Goal: Task Accomplishment & Management: Complete application form

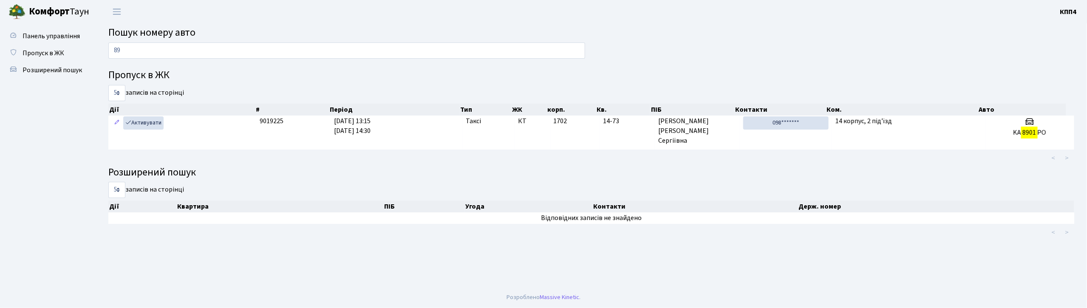
type input "8"
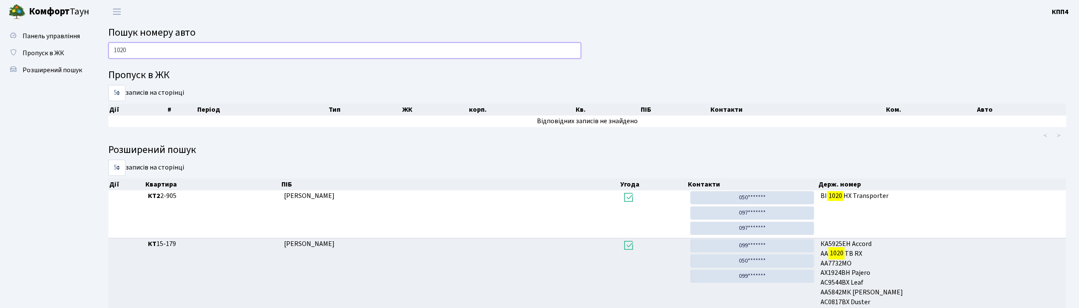
click at [177, 44] on input "1020" at bounding box center [344, 51] width 473 height 16
type input "1"
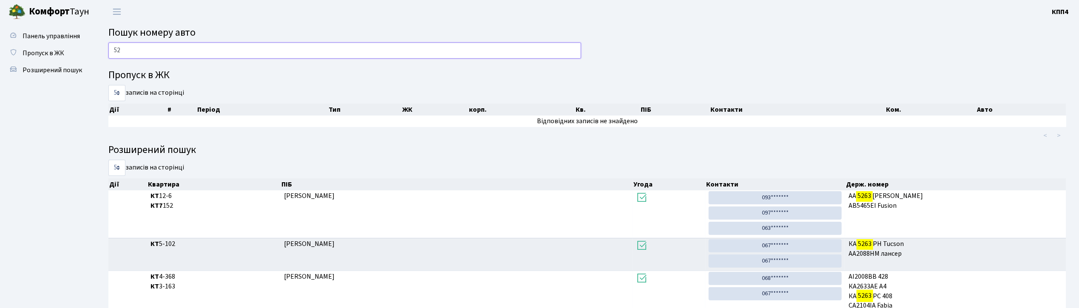
type input "5"
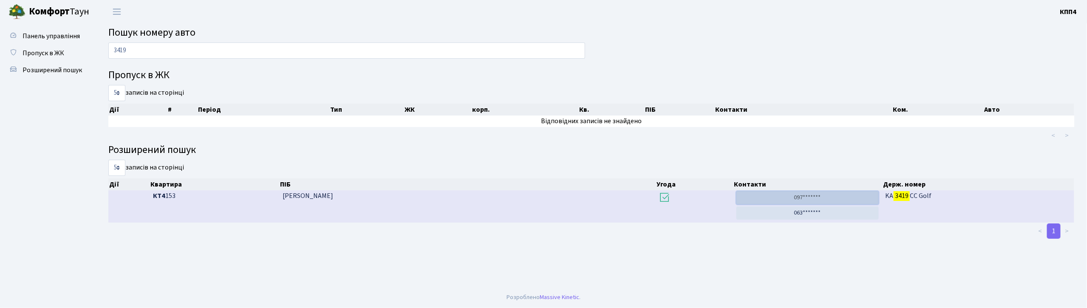
click at [857, 201] on link "097*******" at bounding box center [808, 197] width 142 height 13
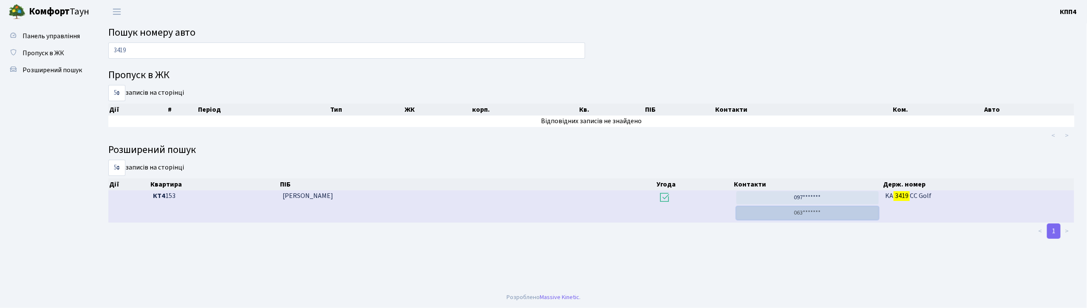
click at [812, 215] on link "063*******" at bounding box center [808, 213] width 142 height 13
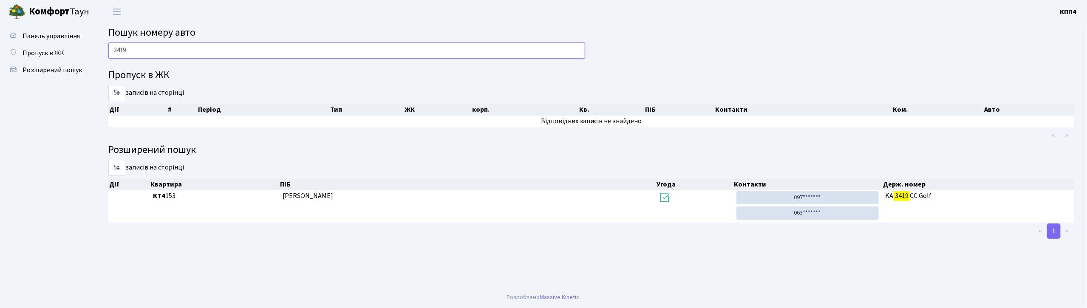
click at [157, 46] on input "3419" at bounding box center [346, 51] width 477 height 16
type input "3"
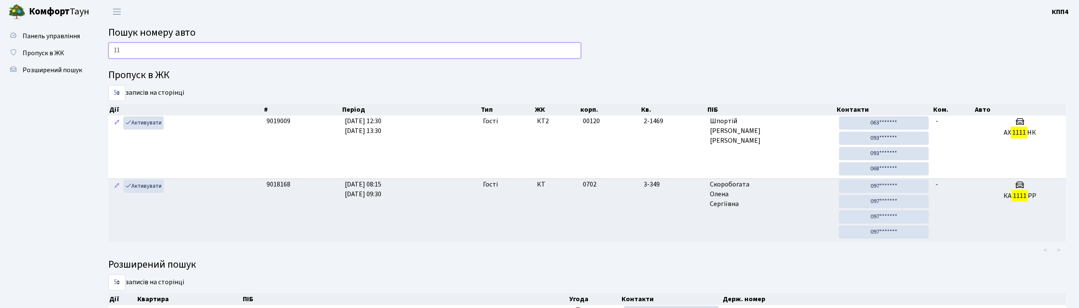
type input "1"
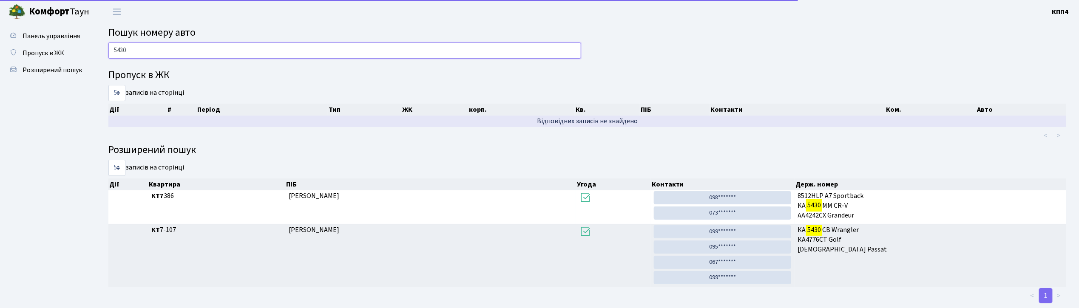
scroll to position [19, 0]
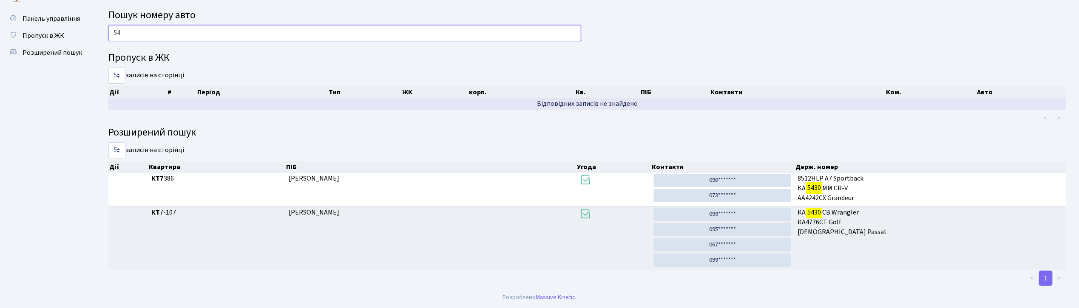
type input "5"
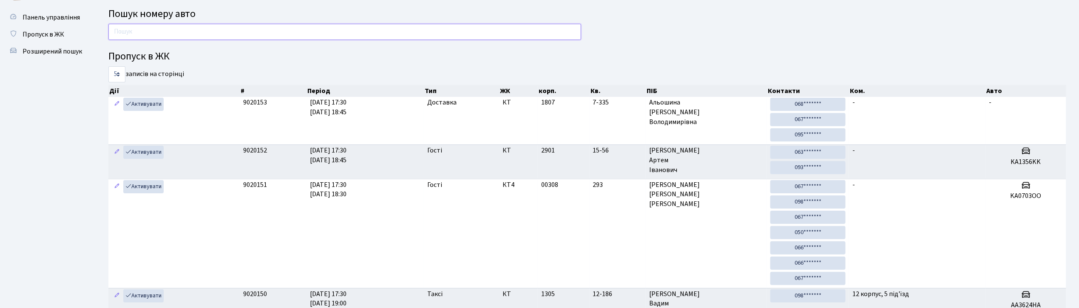
click at [208, 26] on input "text" at bounding box center [344, 32] width 473 height 16
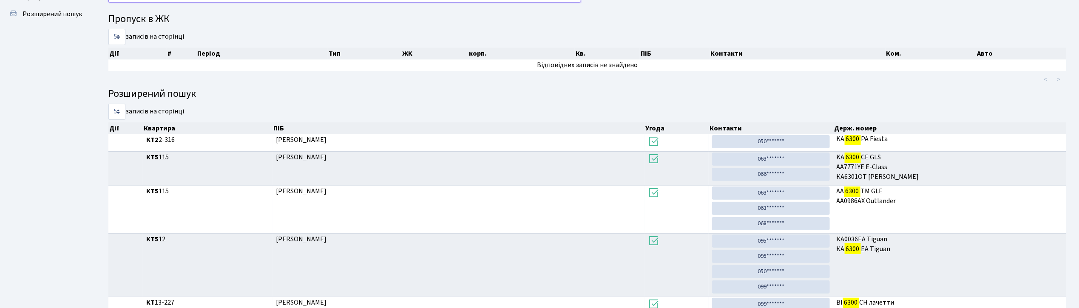
scroll to position [0, 0]
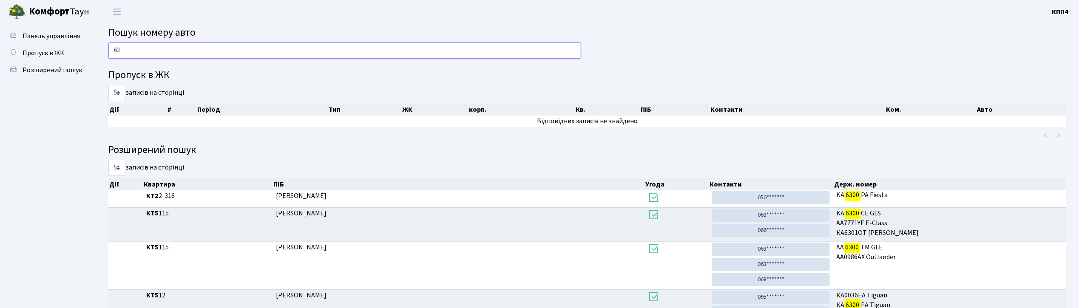
type input "6"
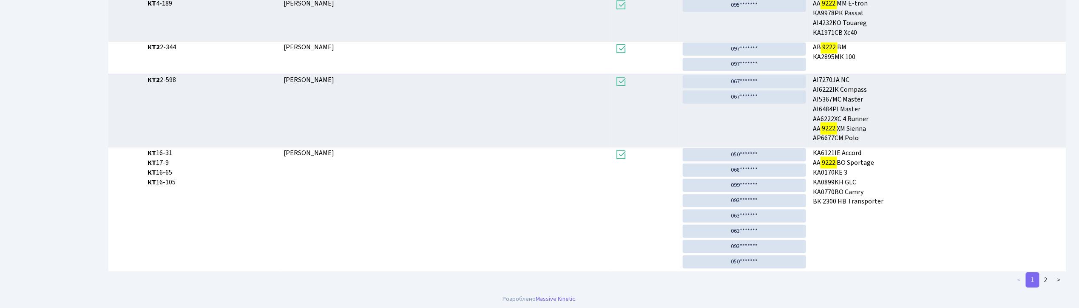
scroll to position [232, 0]
click at [1045, 279] on link "2" at bounding box center [1046, 278] width 14 height 15
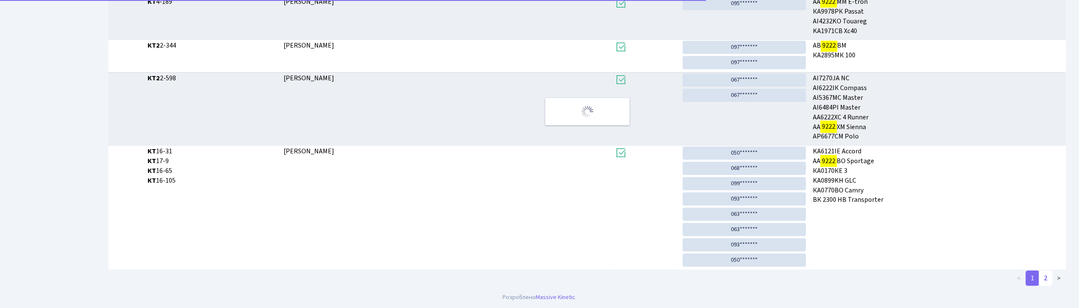
scroll to position [26, 0]
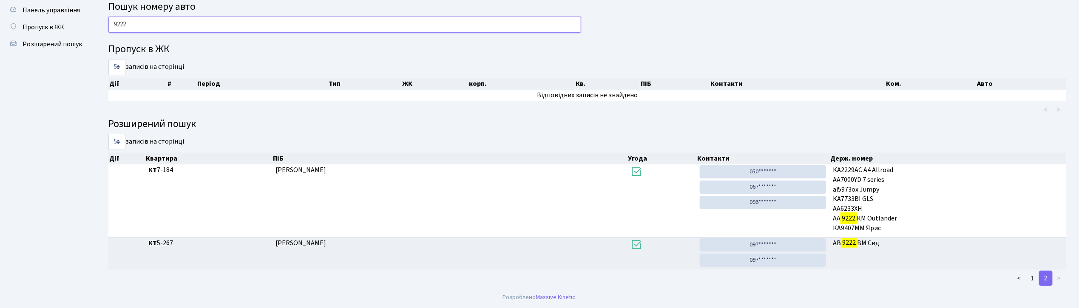
click at [365, 24] on input "9222" at bounding box center [344, 25] width 473 height 16
type input "9"
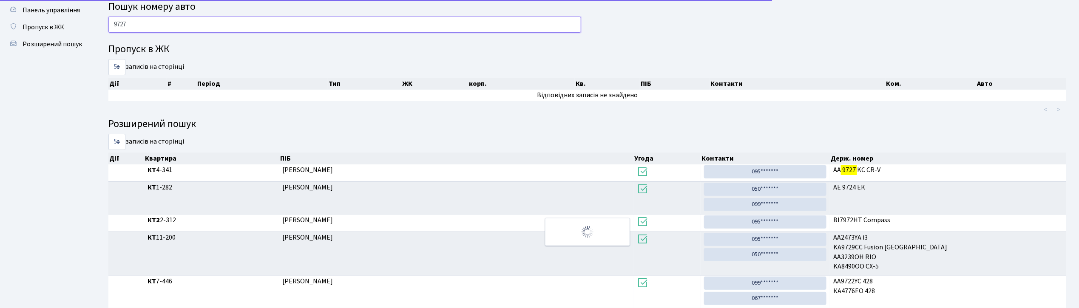
scroll to position [0, 0]
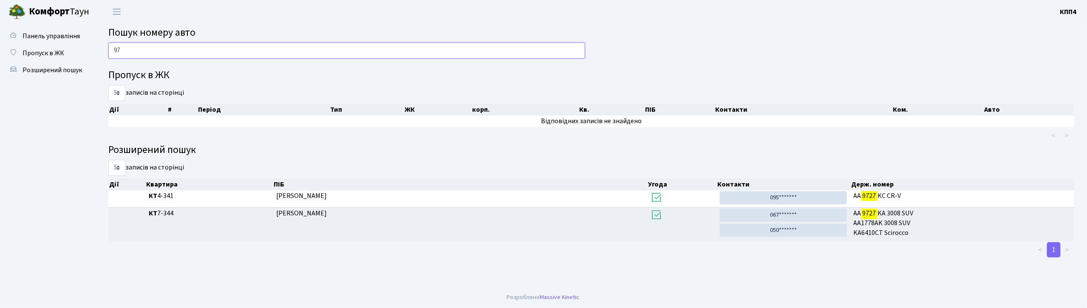
type input "9"
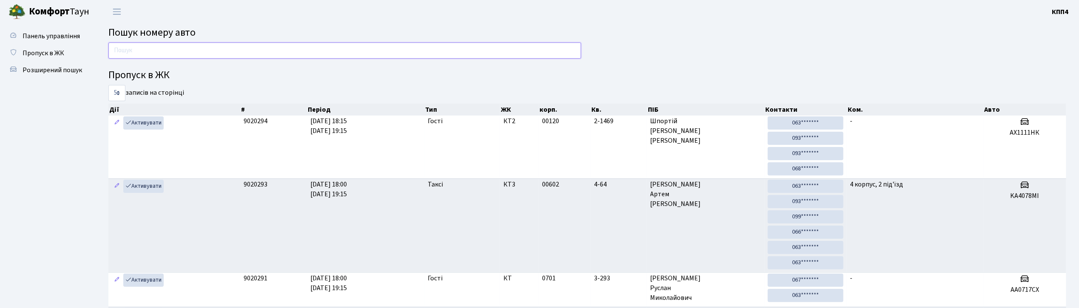
click at [196, 48] on input "text" at bounding box center [344, 51] width 473 height 16
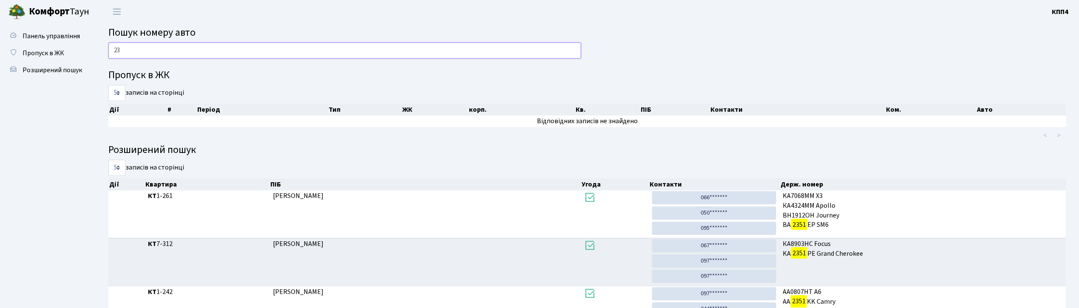
type input "2"
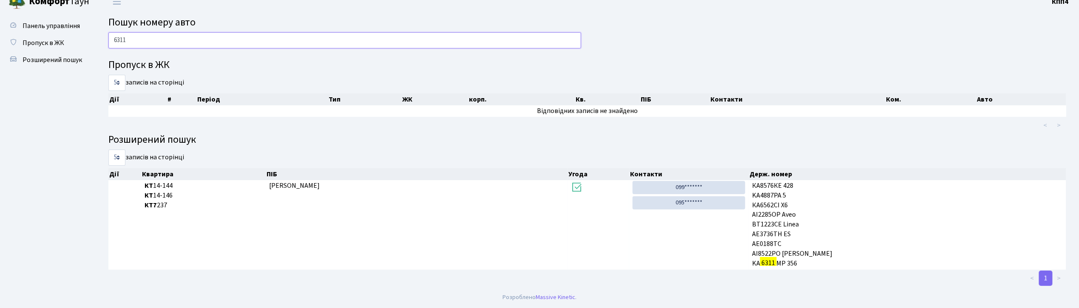
click at [360, 44] on input "6311" at bounding box center [344, 40] width 473 height 16
type input "6"
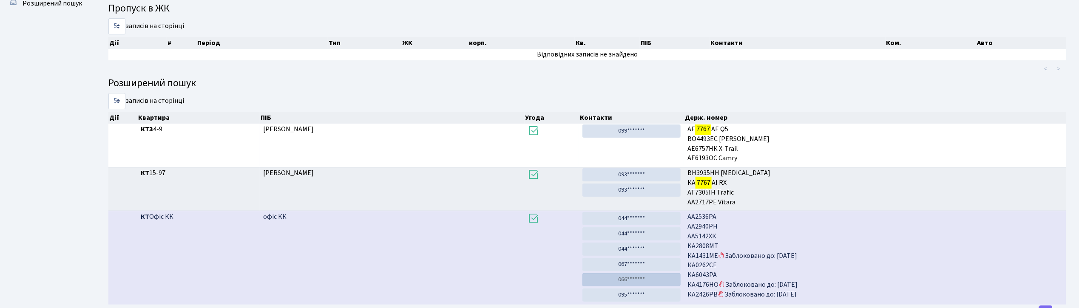
scroll to position [46, 0]
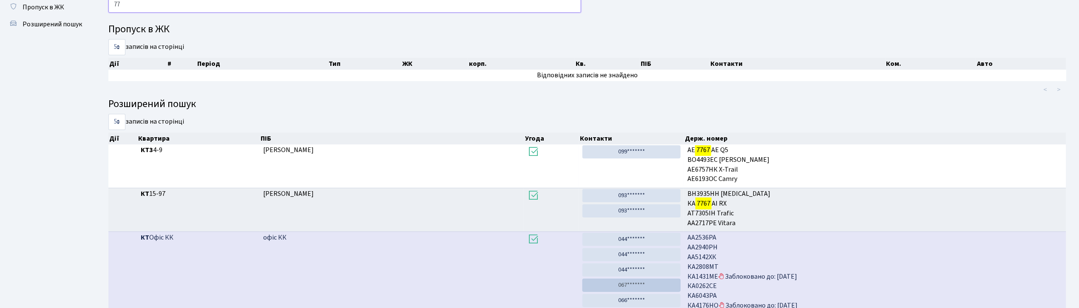
type input "7"
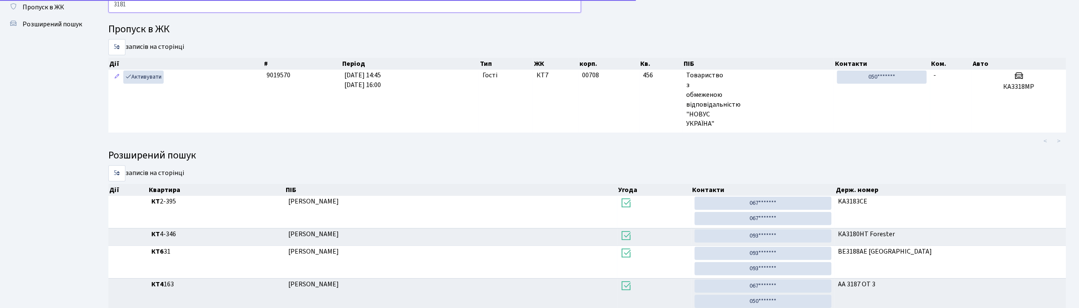
type input "3181"
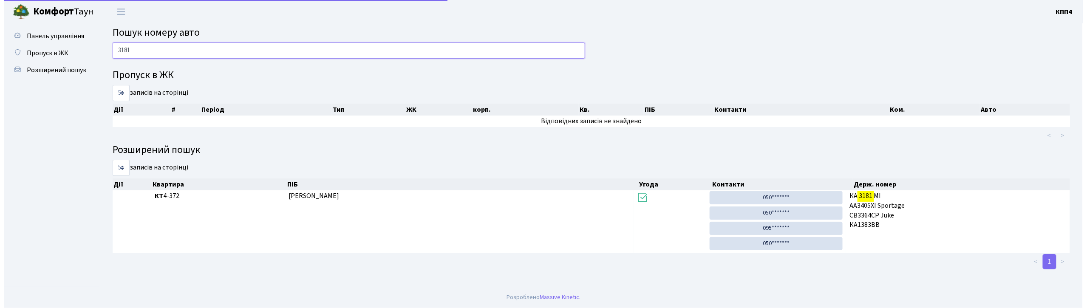
scroll to position [0, 0]
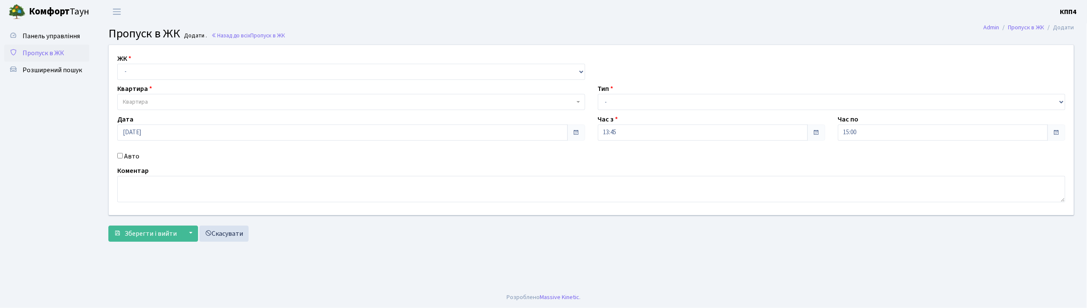
click at [119, 156] on input "Авто" at bounding box center [120, 156] width 6 height 6
checkbox input "true"
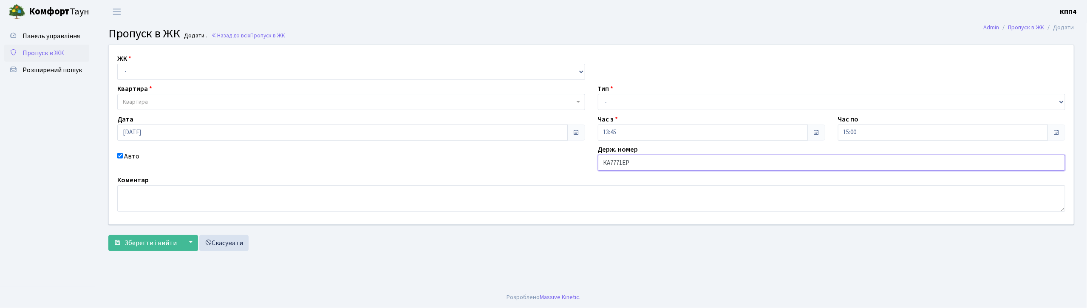
type input "КА7771ЕР"
click at [187, 68] on select "- КТ, вул. Регенераторна, 4 КТ2, просп. Соборності, 17 КТ3, вул. Березнева, 16 …" at bounding box center [351, 72] width 468 height 16
select select "271"
click at [117, 64] on select "- КТ, вул. Регенераторна, 4 КТ2, просп. Соборності, 17 КТ3, вул. Березнева, 16 …" at bounding box center [351, 72] width 468 height 16
select select
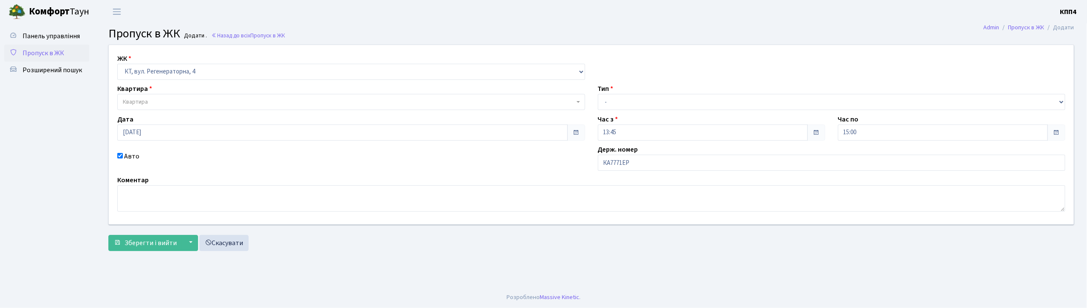
click at [180, 104] on span "Квартира" at bounding box center [349, 102] width 452 height 9
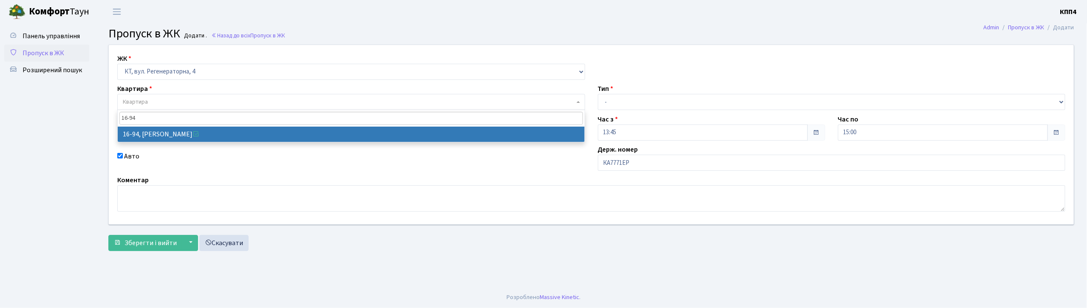
type input "16-94"
select select "8655"
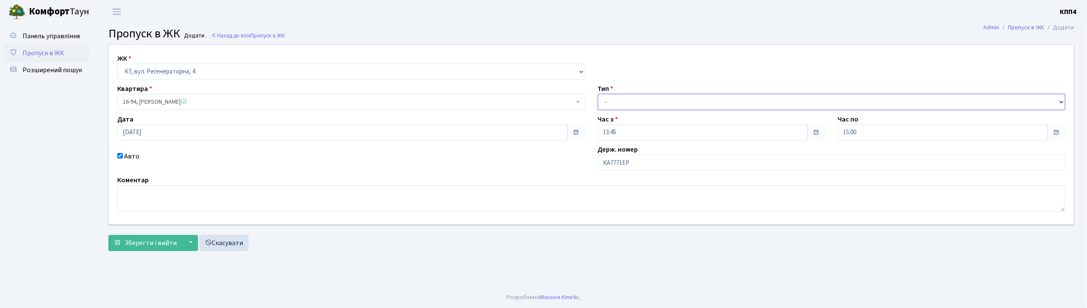
click at [680, 101] on select "- Доставка Таксі Гості Сервіс" at bounding box center [832, 102] width 468 height 16
select select "2"
click at [598, 94] on select "- Доставка Таксі Гості Сервіс" at bounding box center [832, 102] width 468 height 16
click at [160, 246] on span "Зберегти і вийти" at bounding box center [151, 242] width 52 height 9
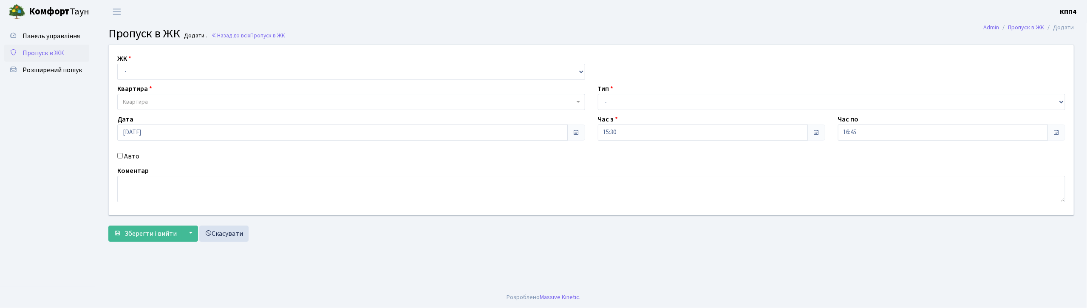
click at [119, 156] on input "Авто" at bounding box center [120, 156] width 6 height 6
checkbox input "true"
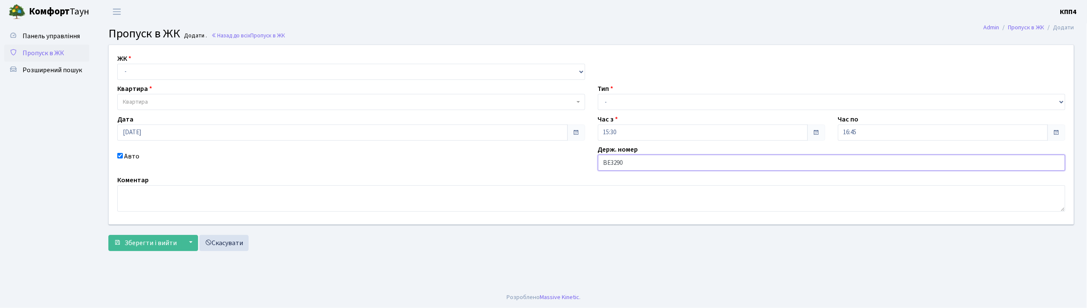
type input "ВЕ3290АО"
drag, startPoint x: 676, startPoint y: 103, endPoint x: 676, endPoint y: 109, distance: 6.4
click at [676, 103] on select "- Доставка Таксі Гості Сервіс" at bounding box center [832, 102] width 468 height 16
select select "3"
click at [598, 94] on select "- Доставка Таксі Гості Сервіс" at bounding box center [832, 102] width 468 height 16
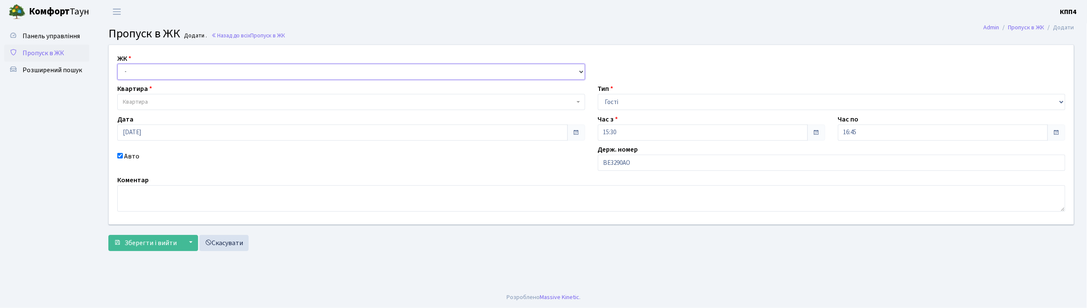
click at [225, 72] on select "- КТ, вул. Регенераторна, 4 КТ2, просп. Соборності, 17 КТ3, вул. Березнева, 16 …" at bounding box center [351, 72] width 468 height 16
select select "271"
click at [117, 64] on select "- КТ, вул. Регенераторна, 4 КТ2, просп. Соборності, 17 КТ3, вул. Березнева, 16 …" at bounding box center [351, 72] width 468 height 16
select select
click at [226, 97] on span "Квартира" at bounding box center [351, 102] width 468 height 16
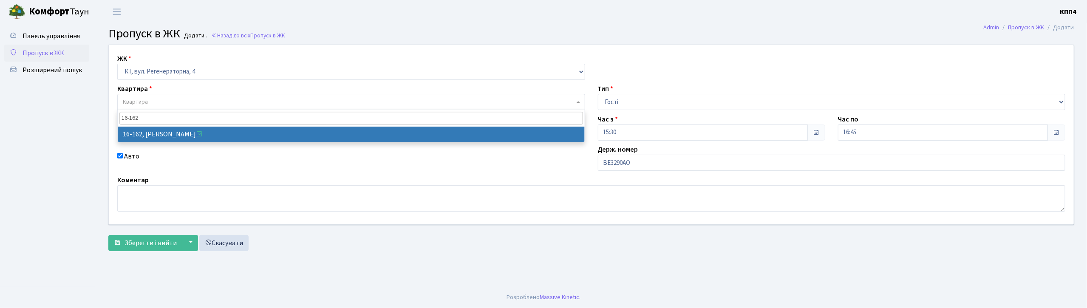
type input "16-162"
select select "8723"
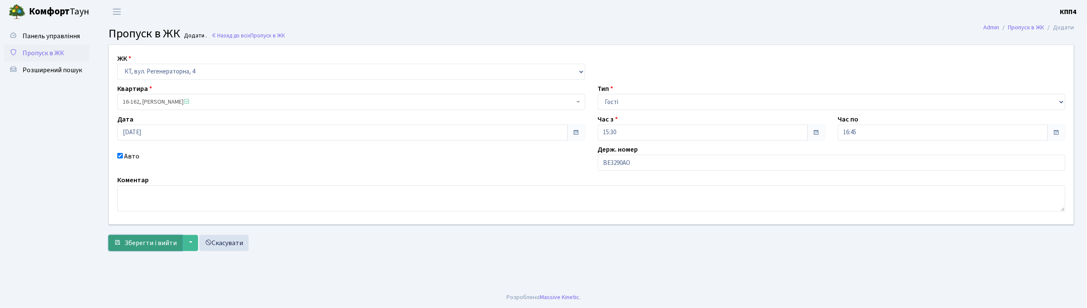
click at [164, 240] on span "Зберегти і вийти" at bounding box center [151, 242] width 52 height 9
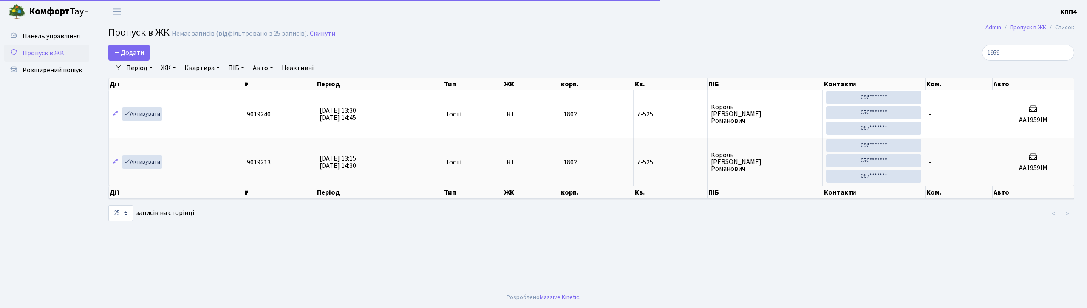
select select "25"
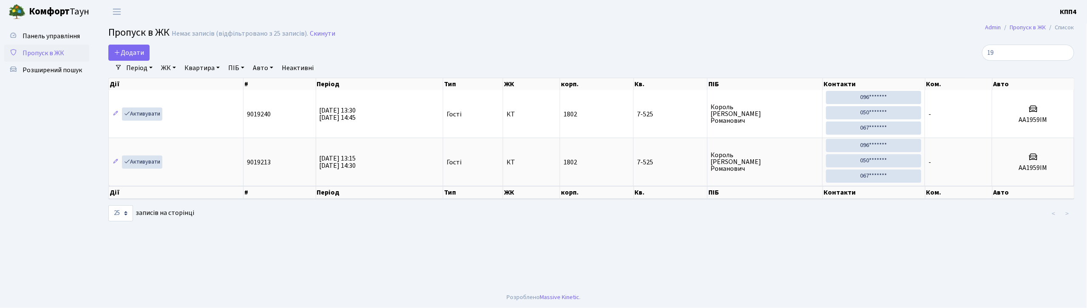
type input "1"
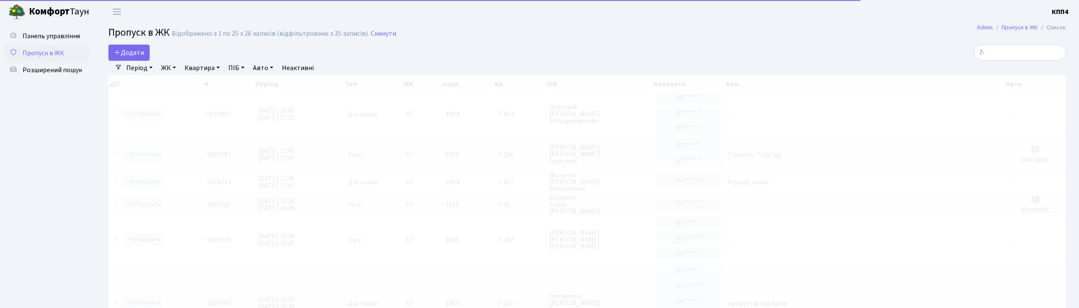
type input "7"
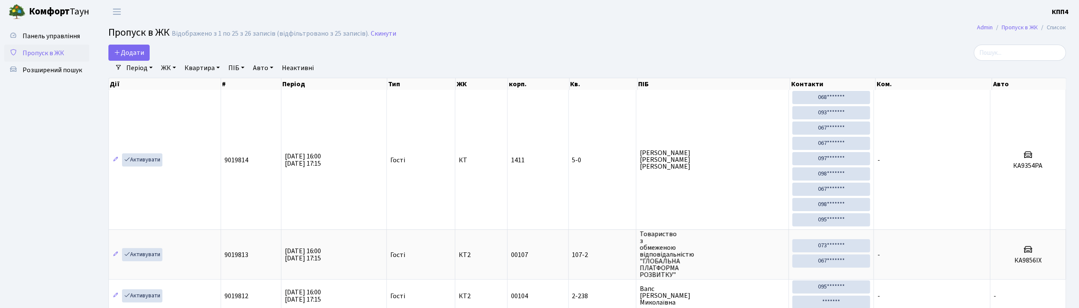
click at [1038, 55] on input "search" at bounding box center [1020, 53] width 92 height 16
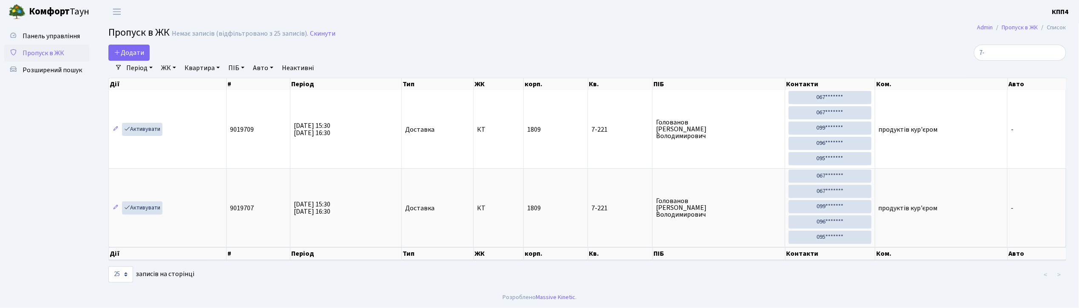
type input "7"
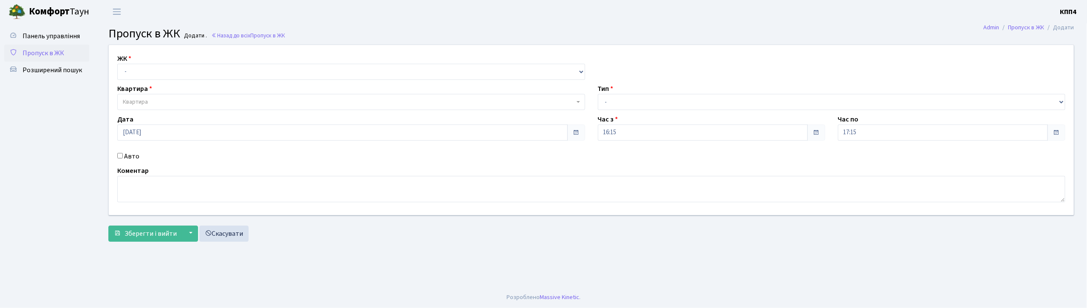
click at [122, 156] on input "Авто" at bounding box center [120, 156] width 6 height 6
checkbox input "true"
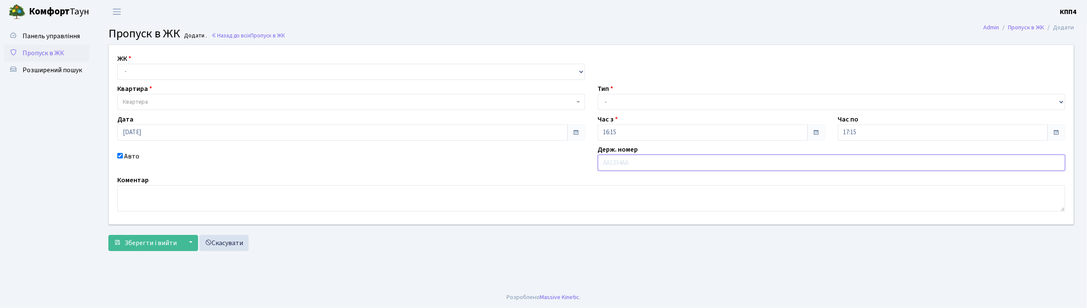
click at [648, 162] on input "text" at bounding box center [832, 163] width 468 height 16
type input "АА4863ТР"
click at [636, 105] on select "- Доставка Таксі Гості Сервіс" at bounding box center [832, 102] width 468 height 16
select select "2"
click at [598, 94] on select "- Доставка Таксі Гості Сервіс" at bounding box center [832, 102] width 468 height 16
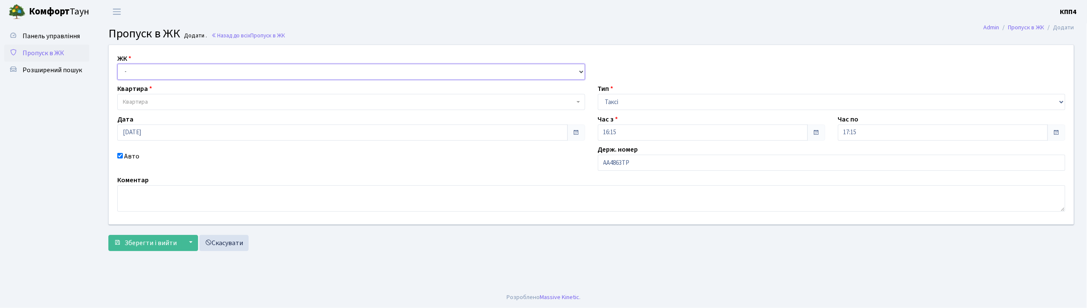
click at [230, 65] on select "- КТ, вул. Регенераторна, 4 КТ2, просп. [STREET_ADDRESS] [STREET_ADDRESS] [PERS…" at bounding box center [351, 72] width 468 height 16
select select "271"
click at [117, 64] on select "- КТ, вул. Регенераторна, 4 КТ2, просп. [STREET_ADDRESS] [STREET_ADDRESS] [PERS…" at bounding box center [351, 72] width 468 height 16
select select
click at [237, 98] on span "Квартира" at bounding box center [349, 102] width 452 height 9
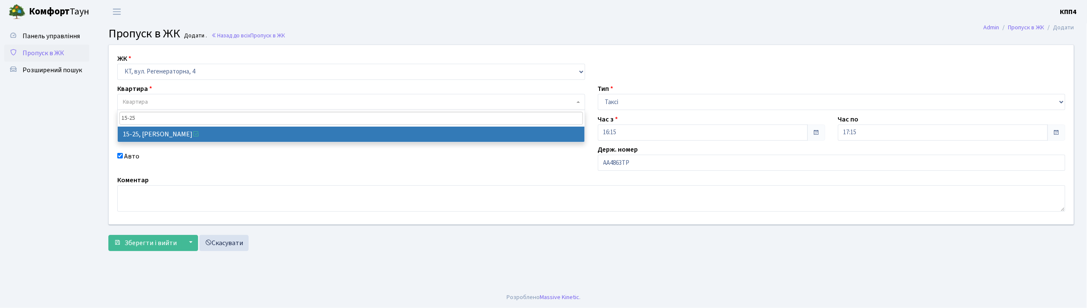
type input "15-25"
select select "8800"
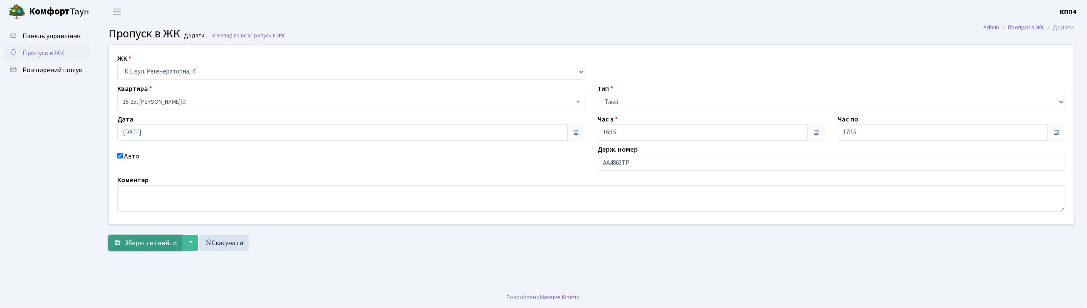
click at [162, 242] on span "Зберегти і вийти" at bounding box center [151, 242] width 52 height 9
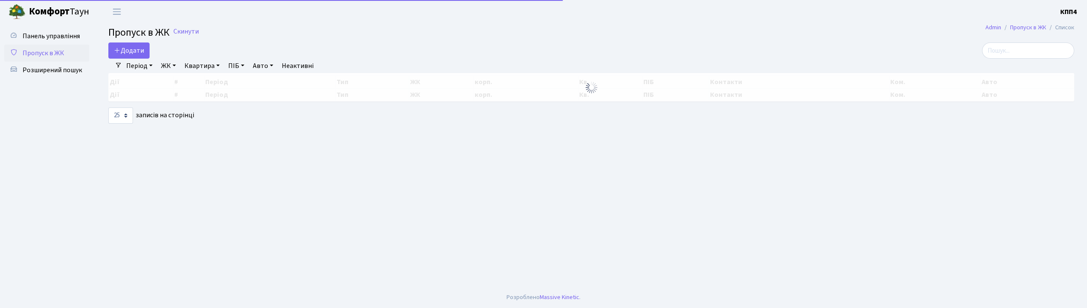
select select "25"
click at [60, 69] on span "Розширений пошук" at bounding box center [53, 69] width 60 height 9
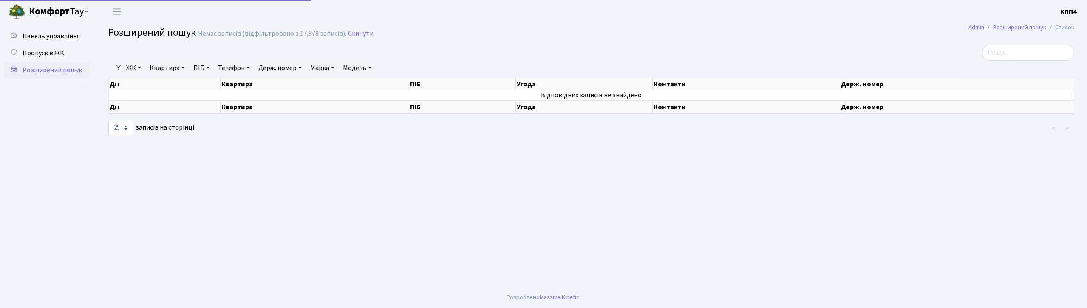
select select "25"
click at [162, 65] on link "Квартира" at bounding box center [167, 68] width 42 height 14
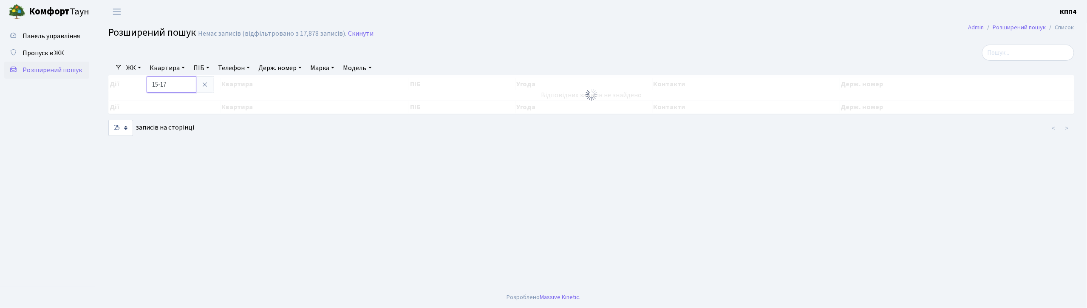
type input "15-17"
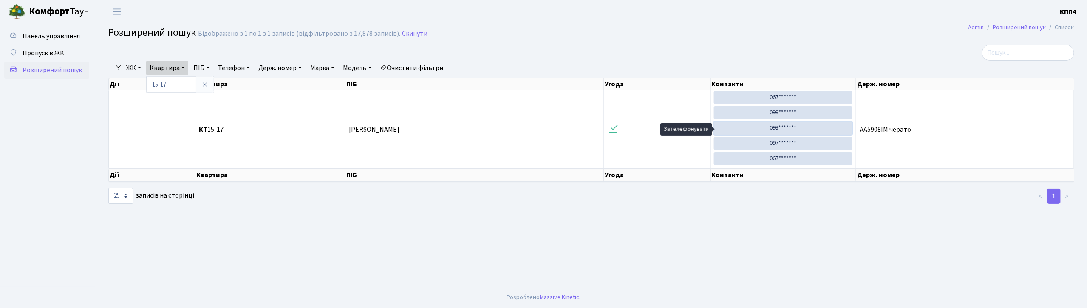
drag, startPoint x: 786, startPoint y: 128, endPoint x: 587, endPoint y: 56, distance: 212.5
click at [787, 128] on link "093*******" at bounding box center [783, 128] width 139 height 13
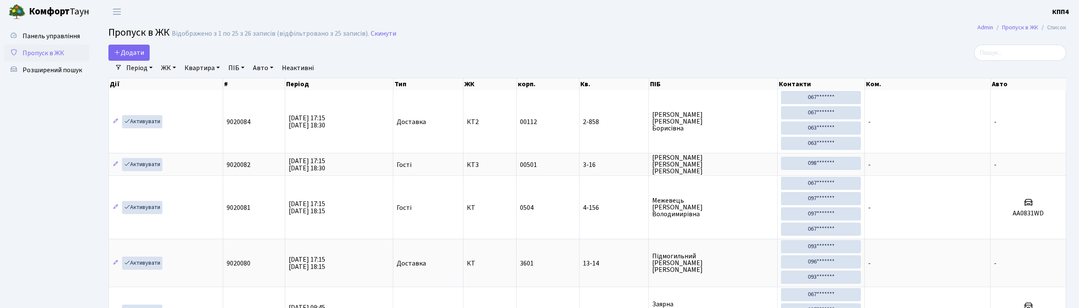
select select "25"
click at [1021, 59] on input "search" at bounding box center [1020, 53] width 92 height 16
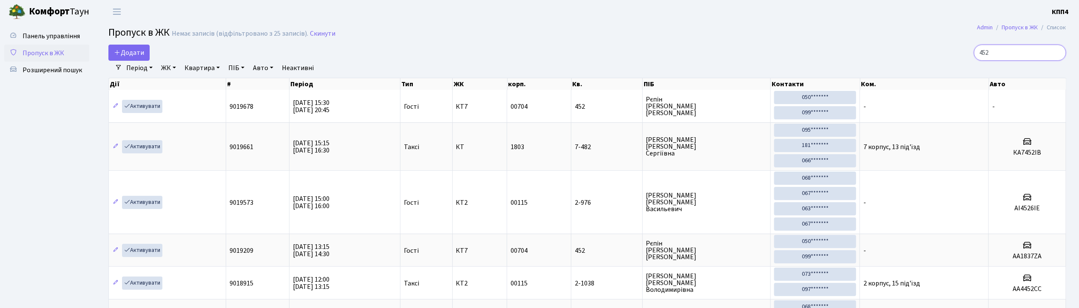
click at [1004, 51] on input "452" at bounding box center [1020, 53] width 92 height 16
type input "4"
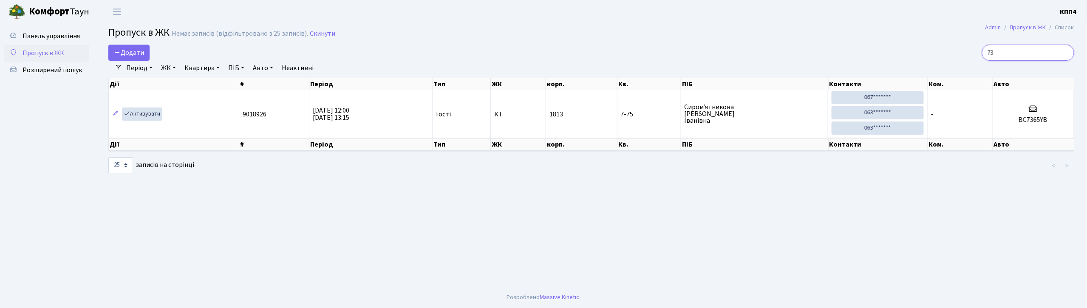
type input "7"
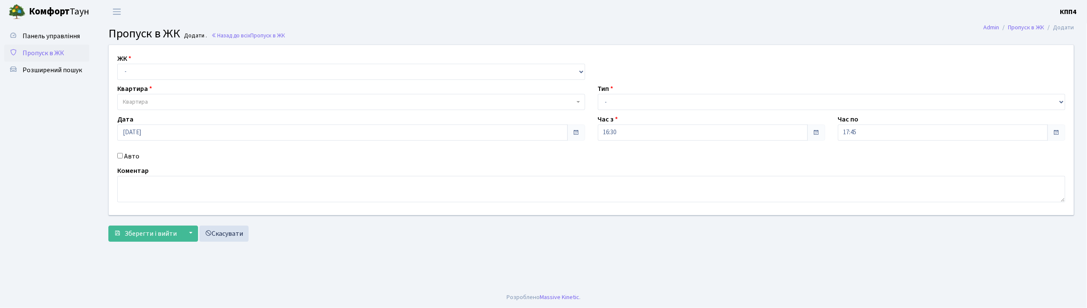
click at [118, 156] on input "Авто" at bounding box center [120, 156] width 6 height 6
checkbox input "true"
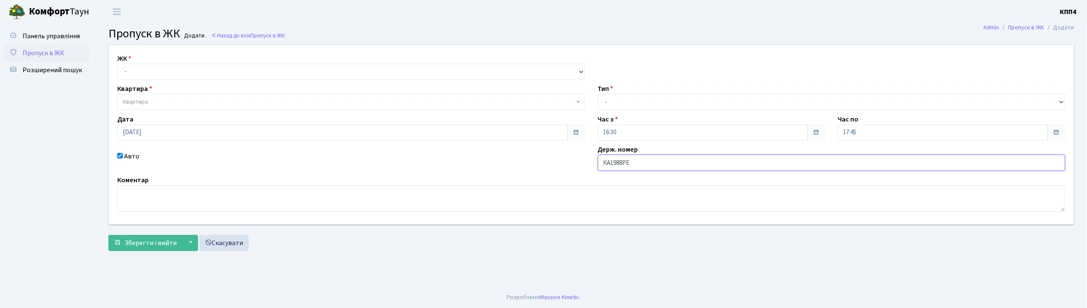
type input "КА1988РЕ"
drag, startPoint x: 206, startPoint y: 72, endPoint x: 208, endPoint y: 77, distance: 5.5
click at [206, 72] on select "- КТ, вул. Регенераторна, 4 КТ2, просп. [STREET_ADDRESS] [STREET_ADDRESS] [PERS…" at bounding box center [351, 72] width 468 height 16
select select "271"
click at [117, 64] on select "- КТ, вул. Регенераторна, 4 КТ2, просп. [STREET_ADDRESS] [STREET_ADDRESS] [PERS…" at bounding box center [351, 72] width 468 height 16
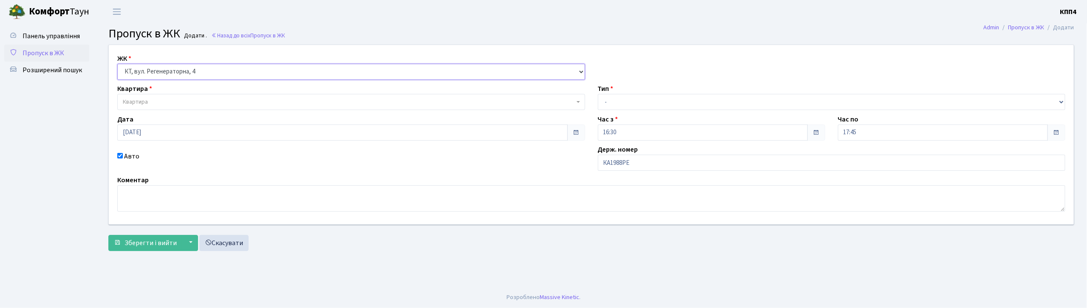
select select
click at [190, 99] on span "Квартира" at bounding box center [349, 102] width 452 height 9
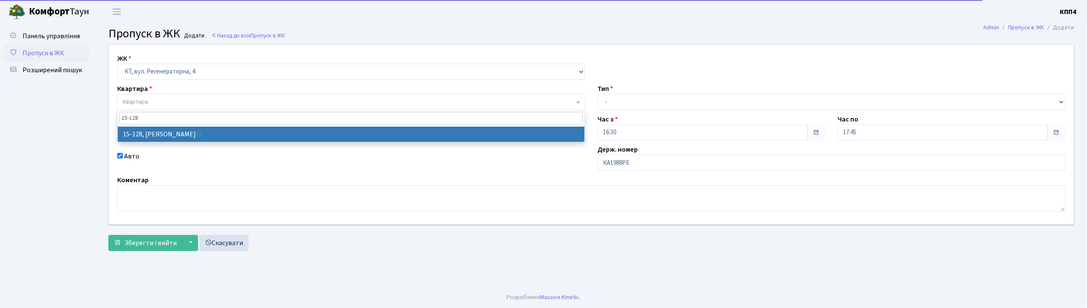
type input "15-128"
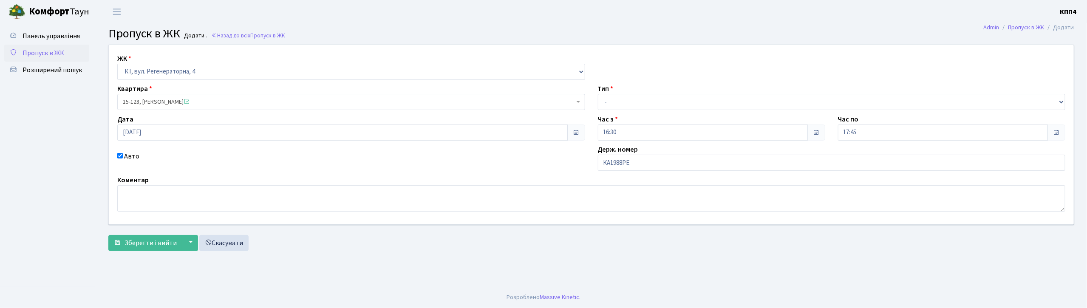
select select "8903"
click at [658, 101] on select "- Доставка Таксі Гості Сервіс" at bounding box center [832, 102] width 468 height 16
select select "2"
click at [598, 94] on select "- Доставка Таксі Гості Сервіс" at bounding box center [832, 102] width 468 height 16
click at [145, 241] on span "Зберегти і вийти" at bounding box center [151, 242] width 52 height 9
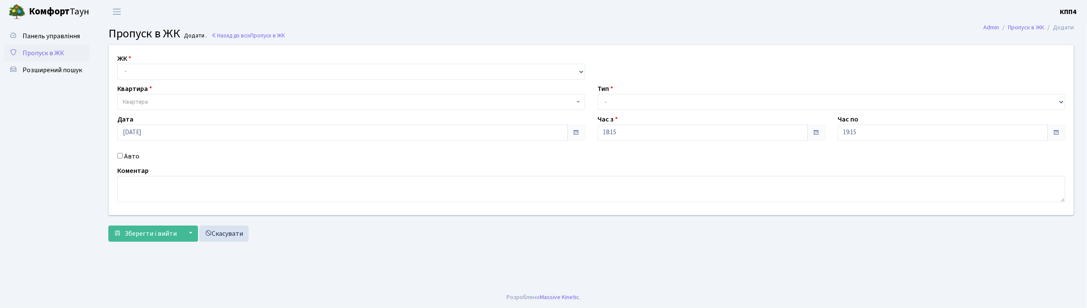
click at [119, 157] on input "Авто" at bounding box center [120, 156] width 6 height 6
checkbox input "true"
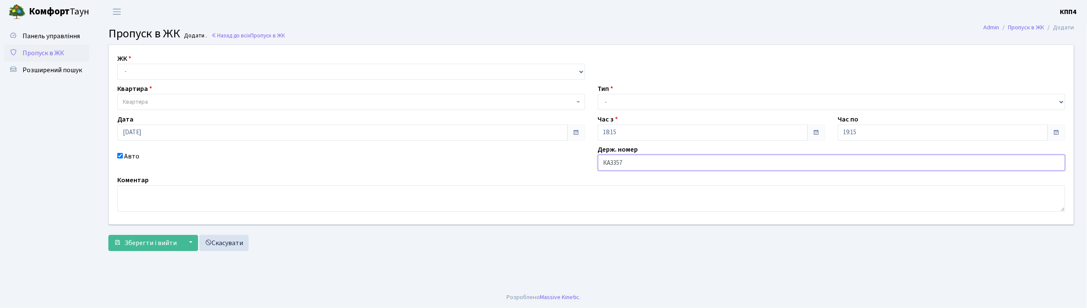
type input "КА3357ІН"
click at [199, 72] on select "- КТ, вул. Регенераторна, 4 КТ2, просп. [STREET_ADDRESS] [STREET_ADDRESS] [PERS…" at bounding box center [351, 72] width 468 height 16
select select "271"
click at [117, 64] on select "- КТ, вул. Регенераторна, 4 КТ2, просп. [STREET_ADDRESS] [STREET_ADDRESS] [PERS…" at bounding box center [351, 72] width 468 height 16
select select
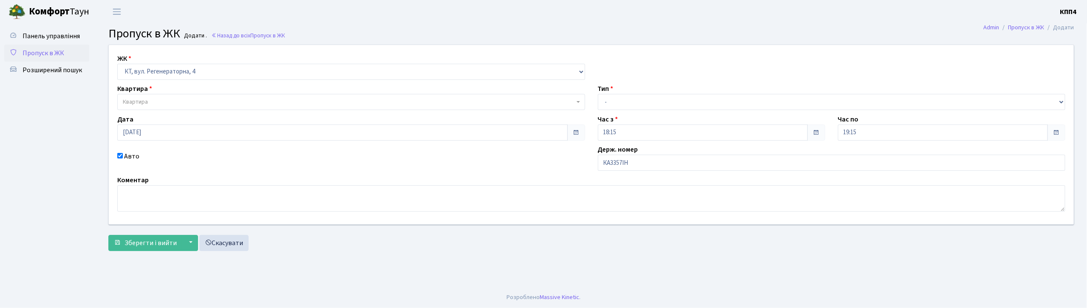
click at [206, 99] on span "Квартира" at bounding box center [349, 102] width 452 height 9
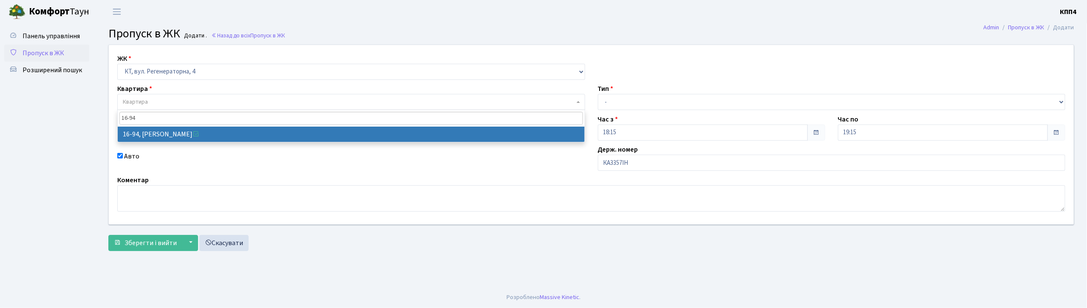
type input "16-94"
select select "8655"
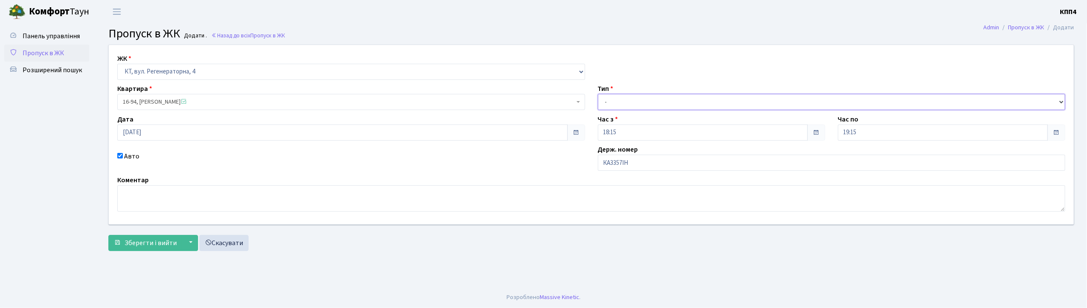
click at [614, 104] on select "- Доставка Таксі Гості Сервіс" at bounding box center [832, 102] width 468 height 16
select select "3"
click at [598, 94] on select "- Доставка Таксі Гості Сервіс" at bounding box center [832, 102] width 468 height 16
click at [156, 249] on button "Зберегти і вийти" at bounding box center [145, 243] width 74 height 16
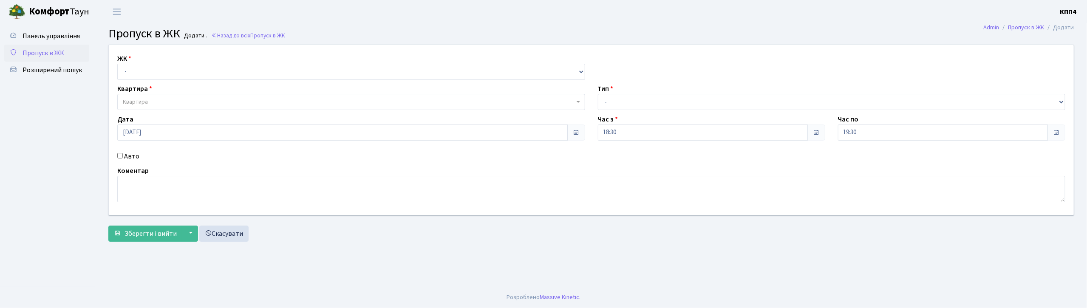
click at [119, 156] on input "Авто" at bounding box center [120, 156] width 6 height 6
checkbox input "true"
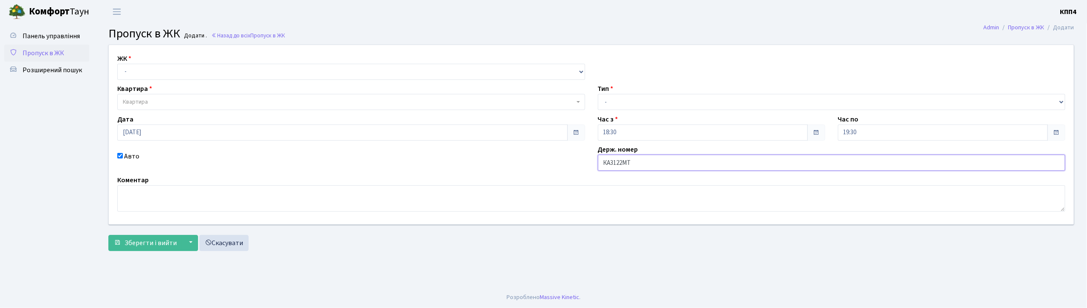
type input "КА3122МТ"
drag, startPoint x: 184, startPoint y: 68, endPoint x: 186, endPoint y: 74, distance: 5.3
click at [184, 68] on select "- КТ, вул. Регенераторна, 4 КТ2, просп. [STREET_ADDRESS] [STREET_ADDRESS] [PERS…" at bounding box center [351, 72] width 468 height 16
select select "271"
click at [117, 64] on select "- КТ, вул. Регенераторна, 4 КТ2, просп. [STREET_ADDRESS] [STREET_ADDRESS] [PERS…" at bounding box center [351, 72] width 468 height 16
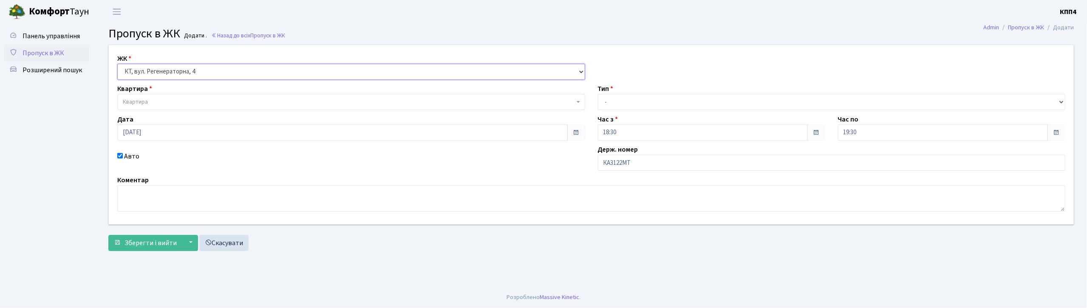
select select
click at [187, 98] on span "Квартира" at bounding box center [349, 102] width 452 height 9
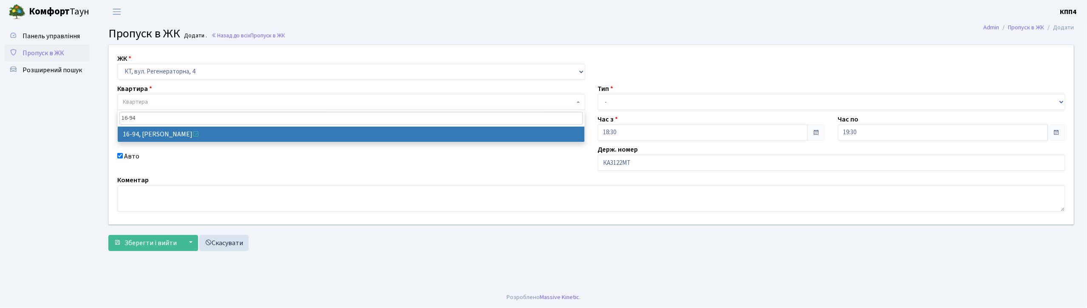
type input "16-94"
select select "8655"
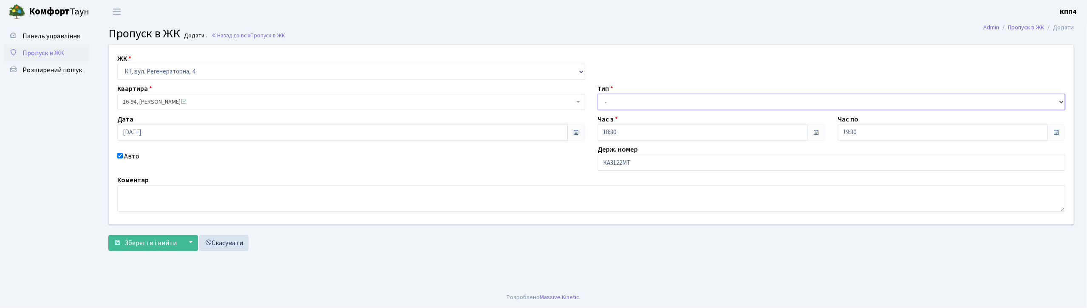
click at [678, 99] on select "- Доставка Таксі Гості Сервіс" at bounding box center [832, 102] width 468 height 16
select select "3"
click at [598, 94] on select "- Доставка Таксі Гості Сервіс" at bounding box center [832, 102] width 468 height 16
click at [162, 244] on span "Зберегти і вийти" at bounding box center [151, 242] width 52 height 9
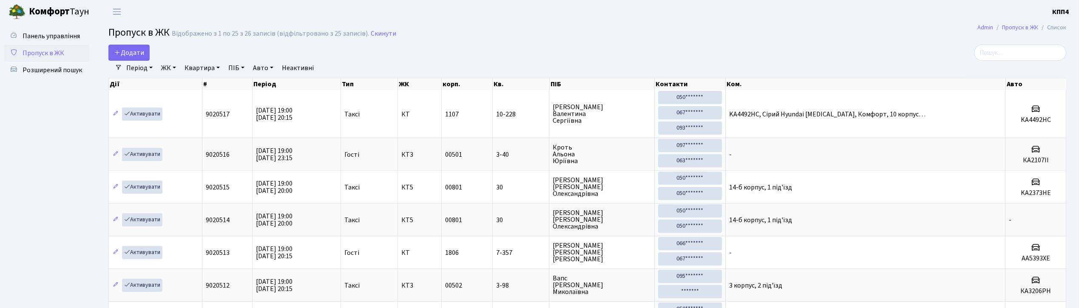
select select "25"
click at [1019, 53] on input "search" at bounding box center [1020, 53] width 92 height 16
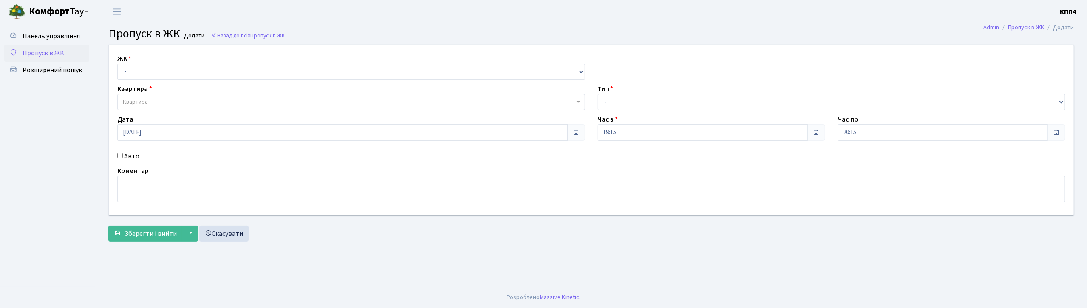
click at [122, 155] on input "Авто" at bounding box center [120, 156] width 6 height 6
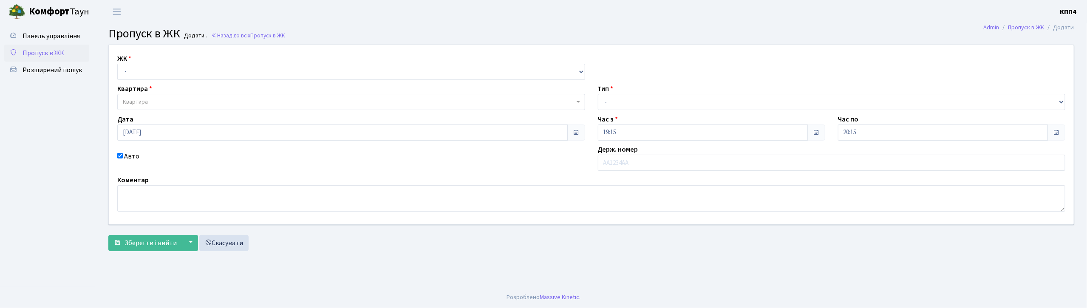
click at [120, 155] on input "Авто" at bounding box center [120, 156] width 6 height 6
checkbox input "false"
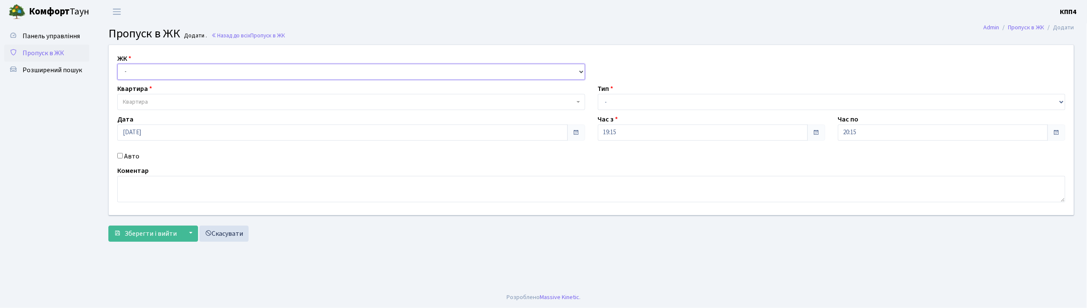
click at [170, 71] on select "- КТ, вул. Регенераторна, 4 КТ2, просп. [STREET_ADDRESS] [STREET_ADDRESS] [PERS…" at bounding box center [351, 72] width 468 height 16
select select "271"
click at [117, 64] on select "- КТ, вул. Регенераторна, 4 КТ2, просп. [STREET_ADDRESS] [STREET_ADDRESS] [PERS…" at bounding box center [351, 72] width 468 height 16
select select
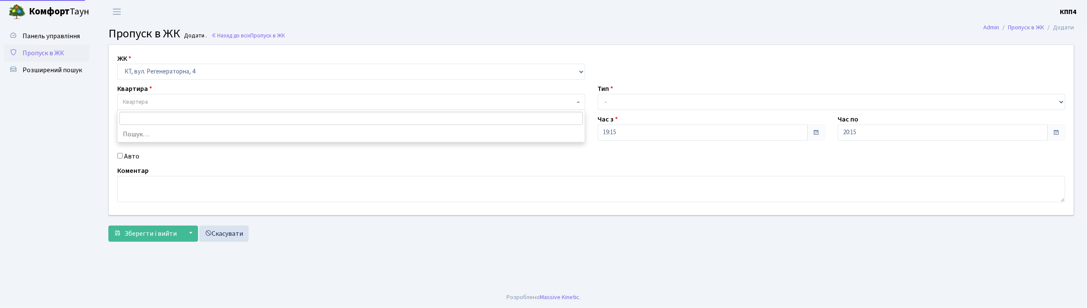
click at [151, 103] on span "Квартира" at bounding box center [349, 102] width 452 height 9
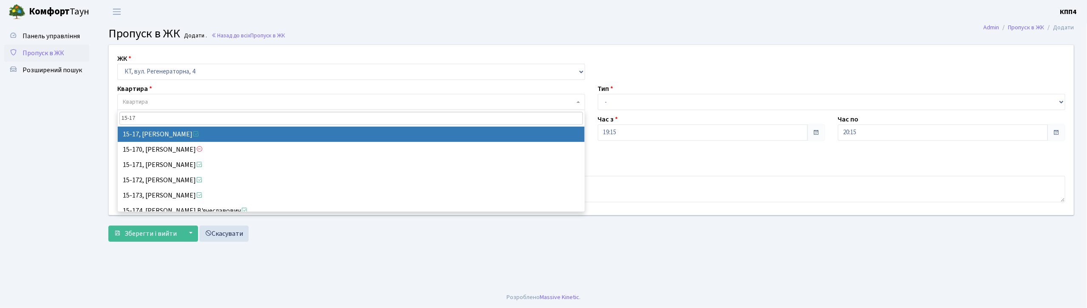
type input "15-17"
select select "8792"
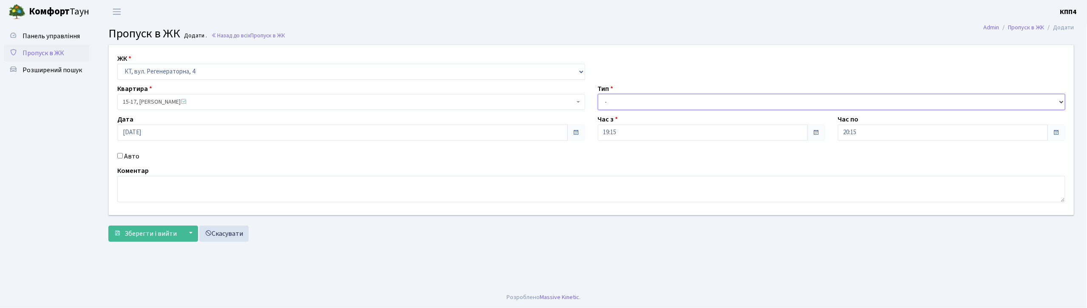
click at [638, 105] on select "- Доставка Таксі Гості Сервіс" at bounding box center [832, 102] width 468 height 16
select select "2"
click at [598, 94] on select "- Доставка Таксі Гості Сервіс" at bounding box center [832, 102] width 468 height 16
click at [136, 235] on span "Зберегти і вийти" at bounding box center [151, 233] width 52 height 9
